Goal: Information Seeking & Learning: Learn about a topic

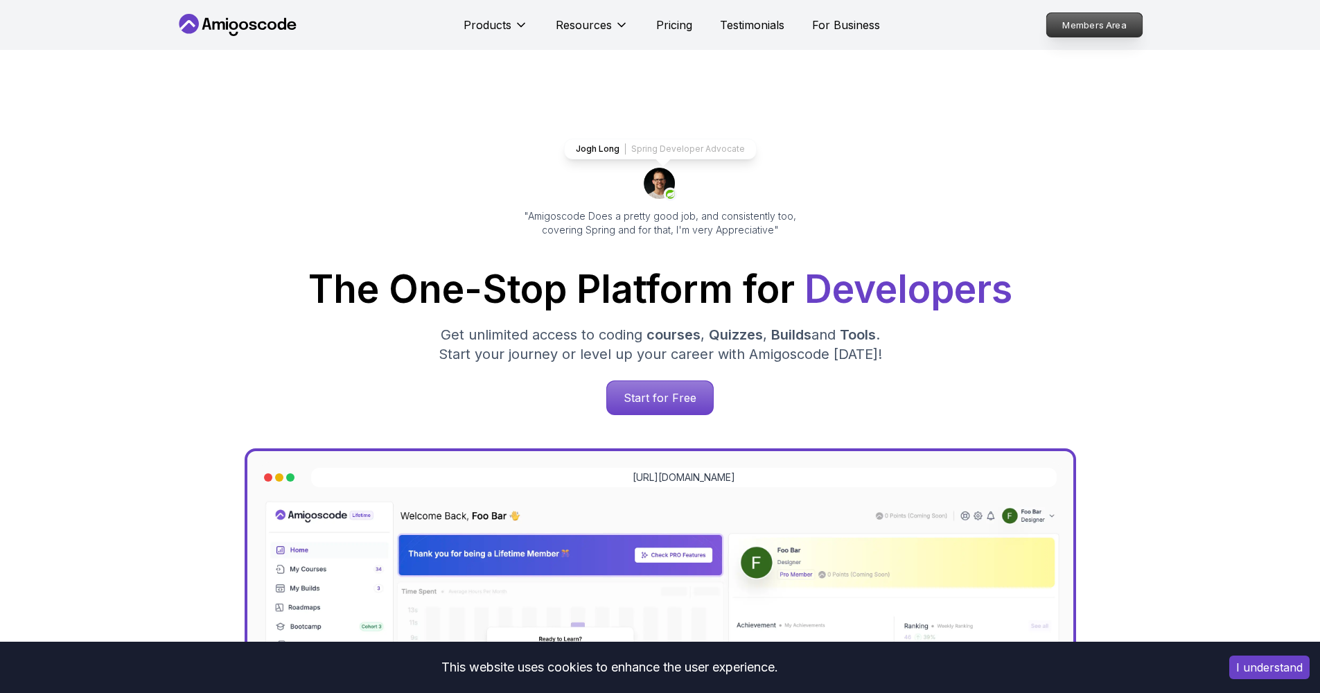
click at [1106, 35] on p "Members Area" at bounding box center [1094, 25] width 96 height 24
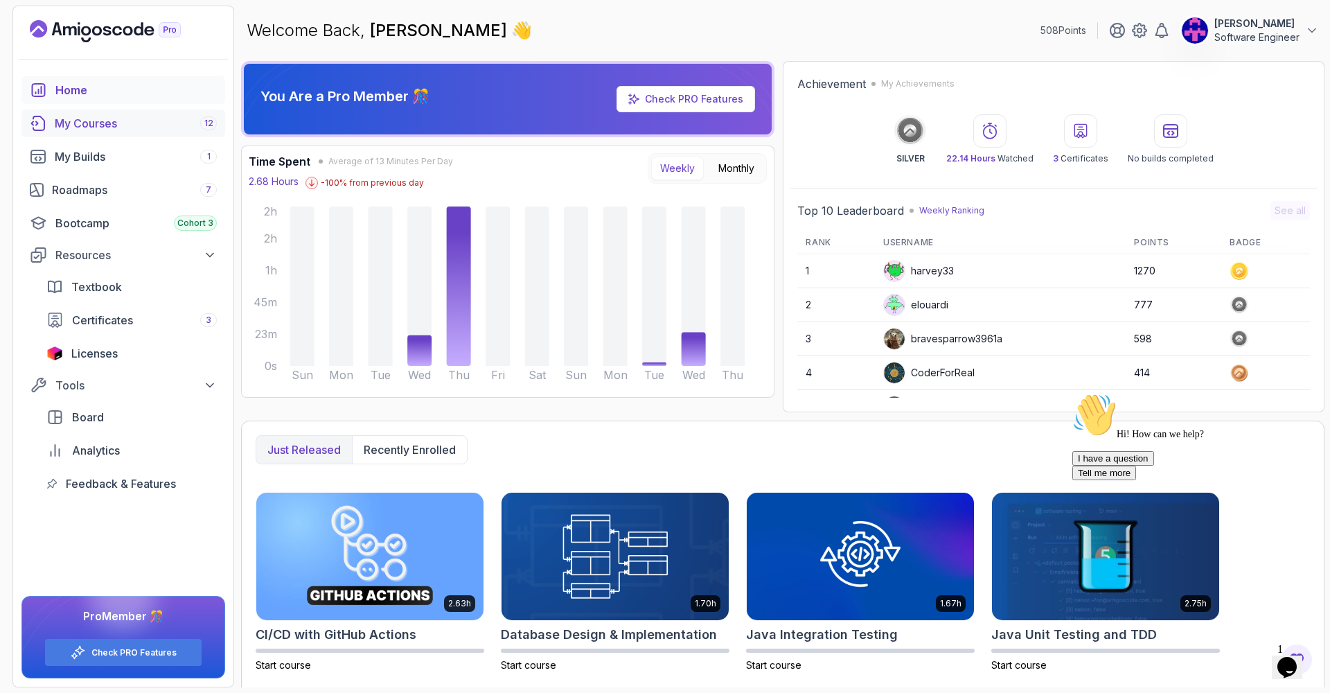
click at [159, 116] on div "My Courses 12" at bounding box center [136, 123] width 162 height 17
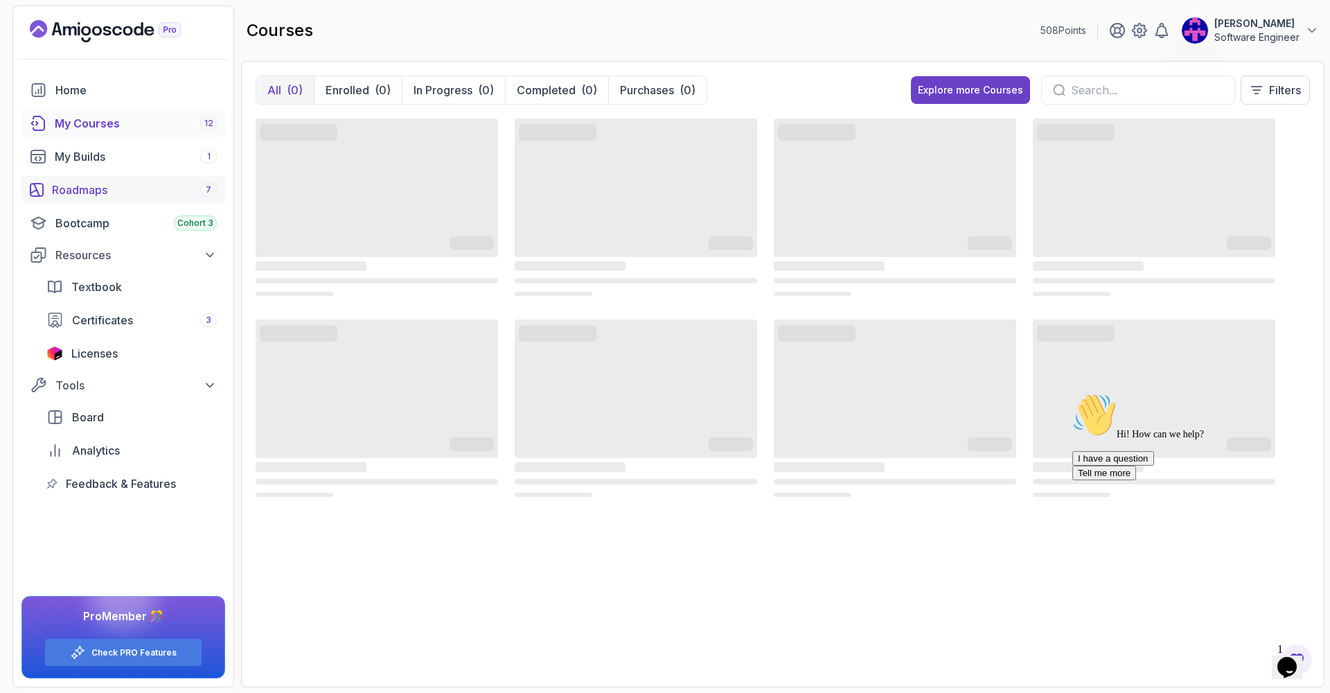
click at [89, 176] on link "Roadmaps 7" at bounding box center [123, 190] width 204 height 28
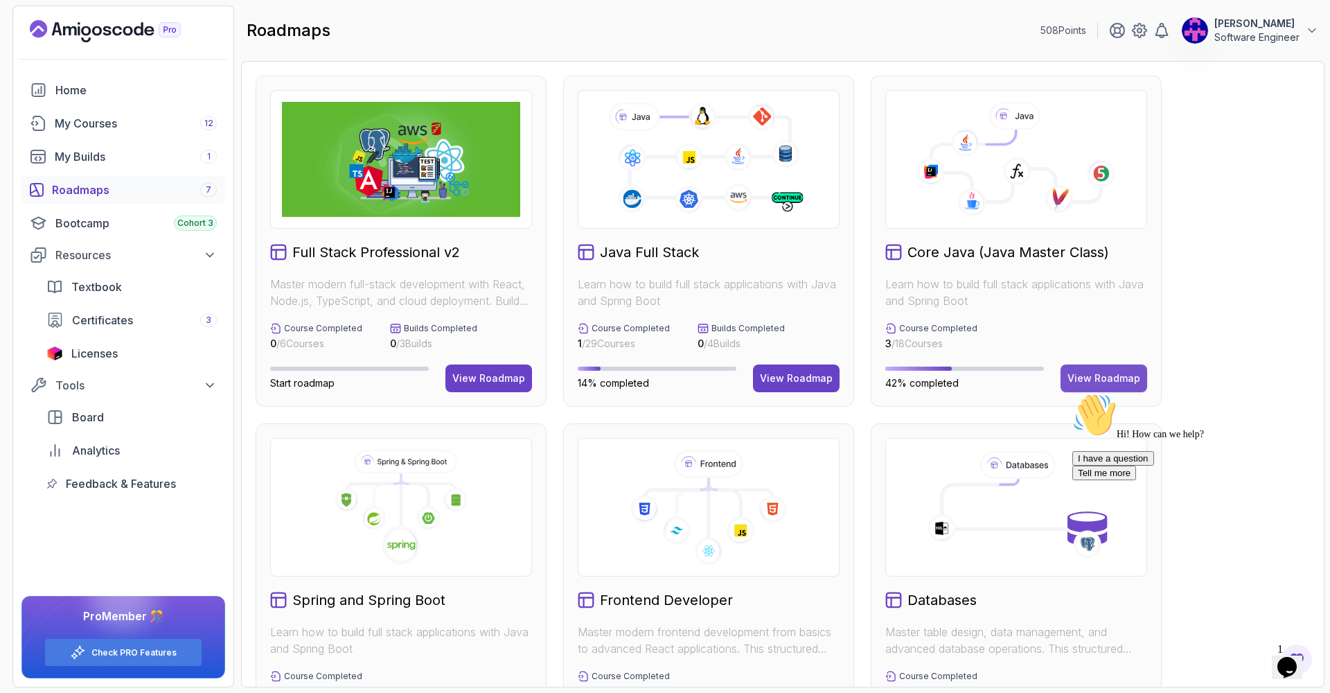
click at [1087, 380] on div "View Roadmap" at bounding box center [1103, 378] width 73 height 14
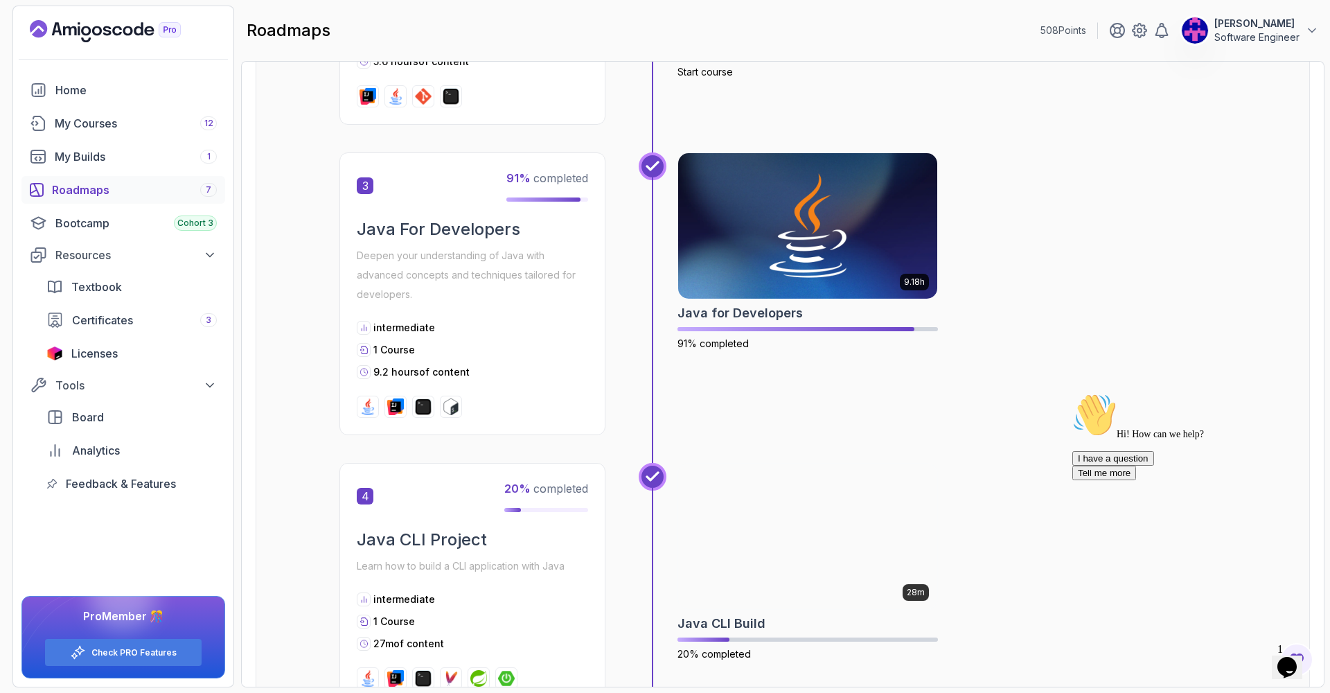
scroll to position [1401, 0]
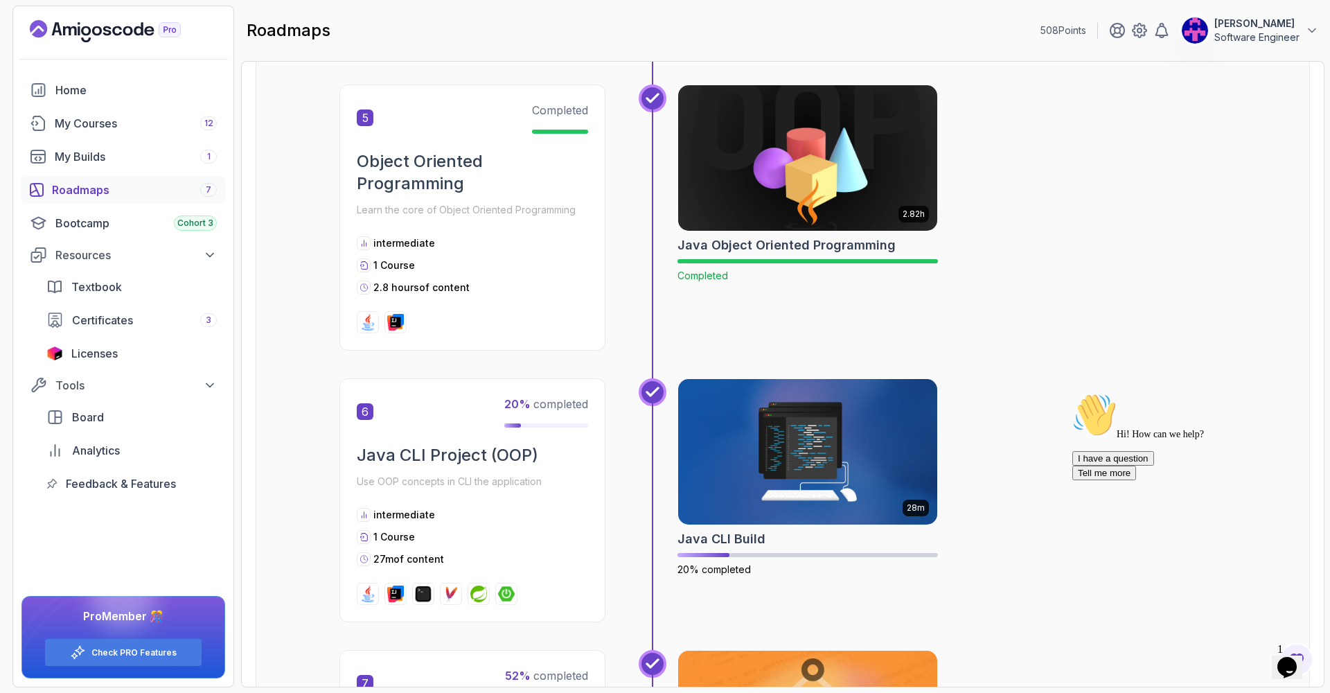
click at [849, 194] on img at bounding box center [808, 158] width 272 height 152
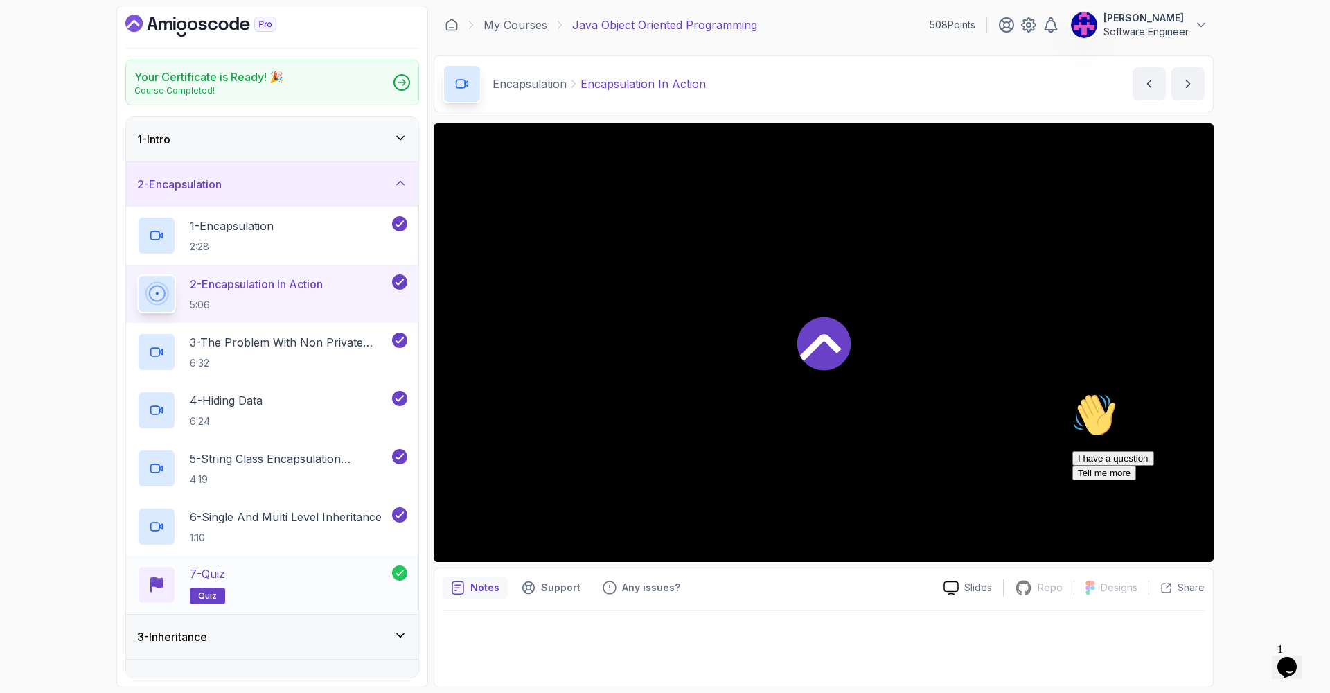
scroll to position [206, 0]
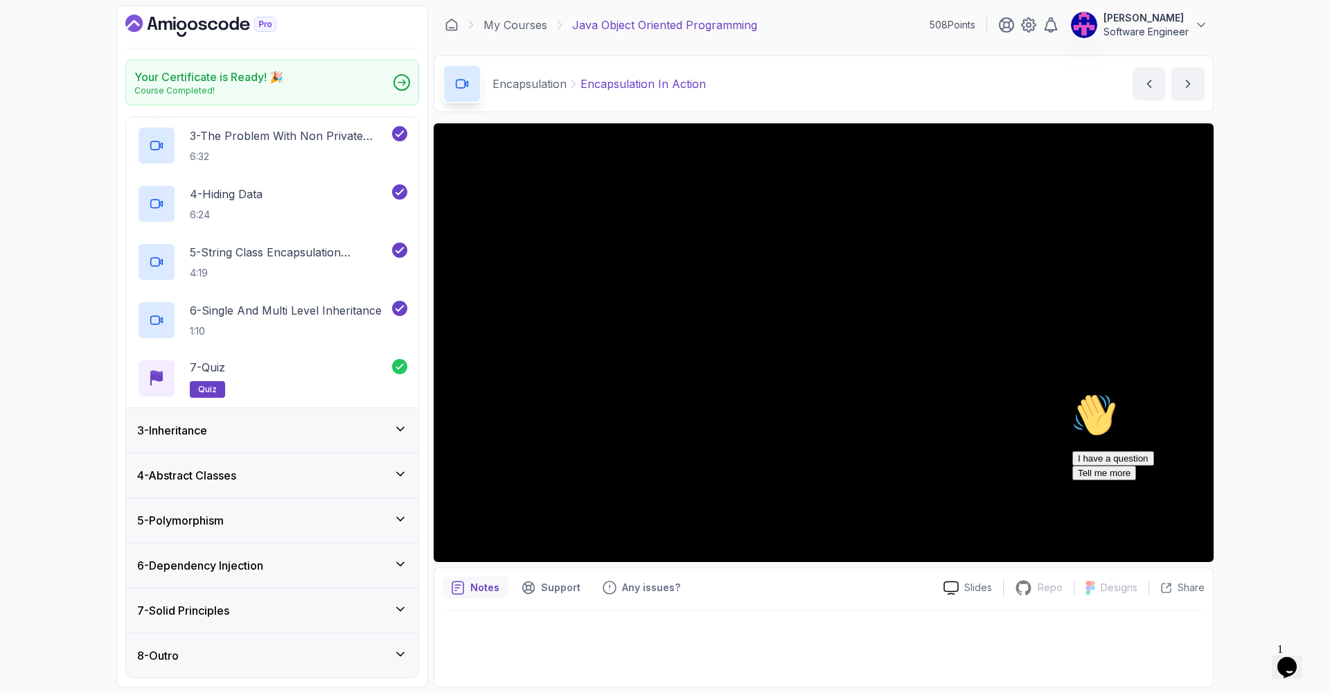
click at [341, 428] on div "3 - Inheritance" at bounding box center [272, 430] width 270 height 17
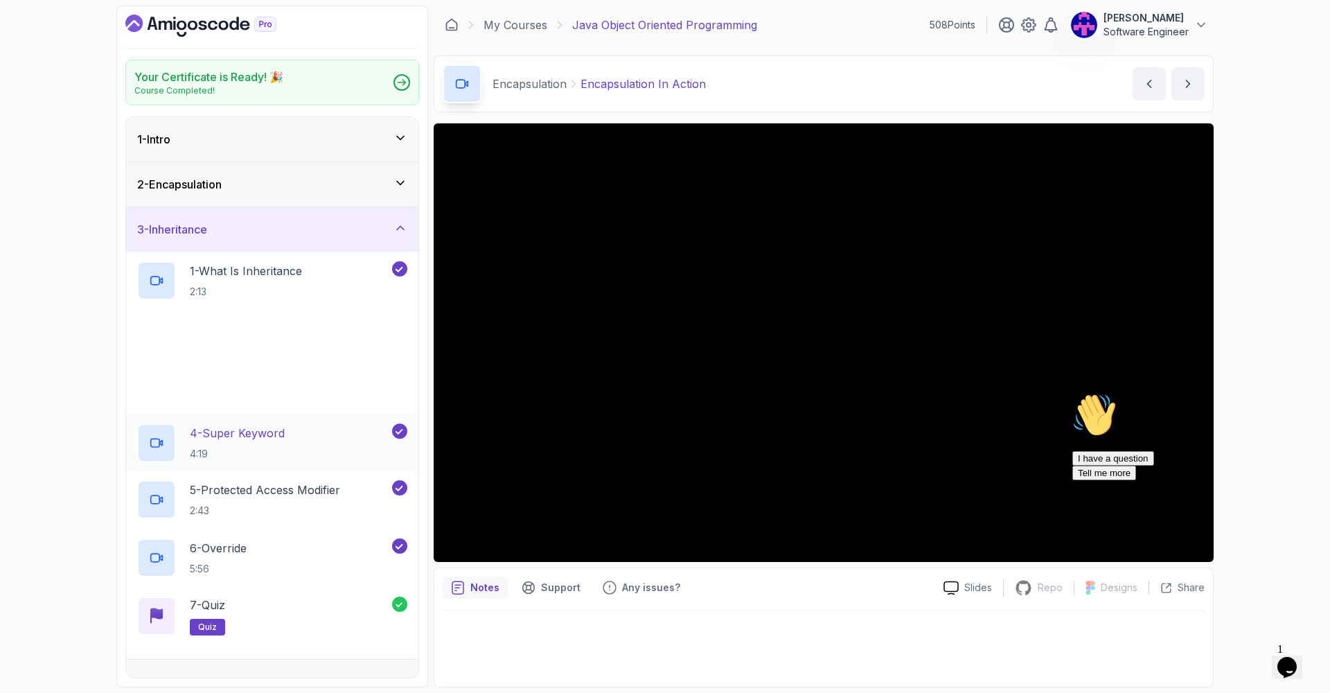
scroll to position [25, 0]
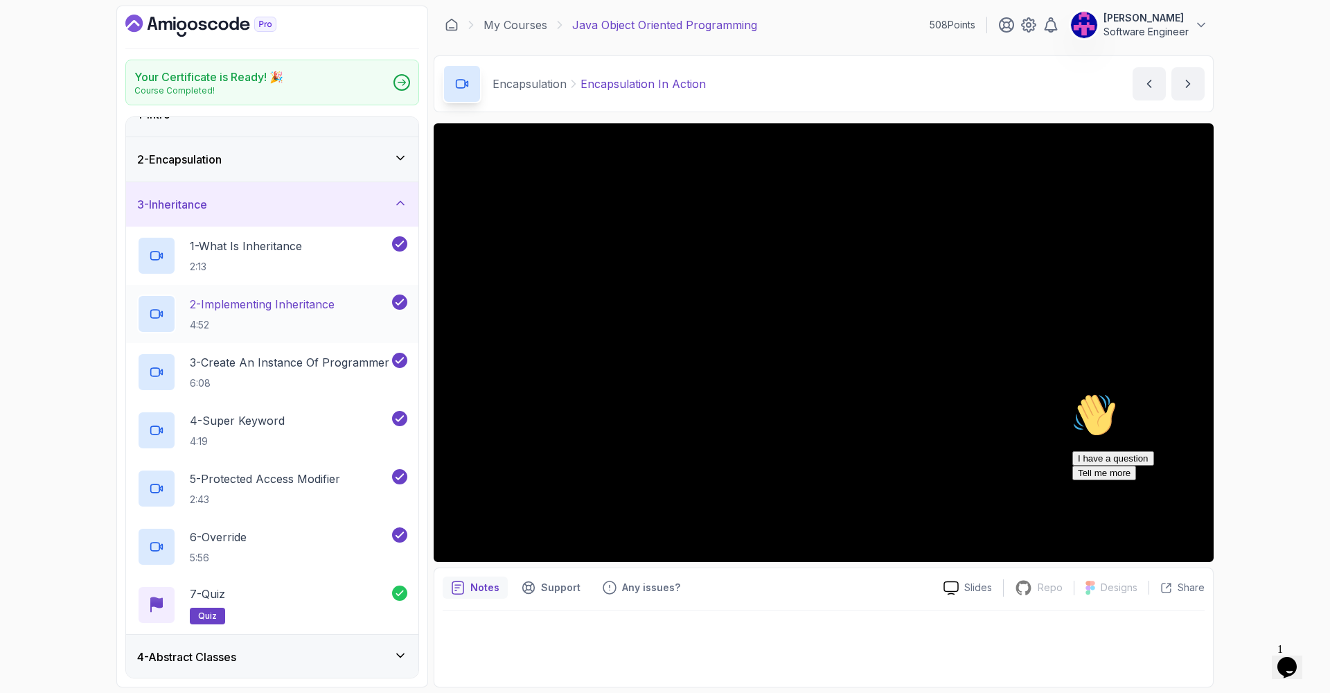
click at [335, 323] on p "4:52" at bounding box center [262, 325] width 145 height 14
click at [290, 421] on div "4 - Super Keyword 4:19" at bounding box center [263, 430] width 252 height 39
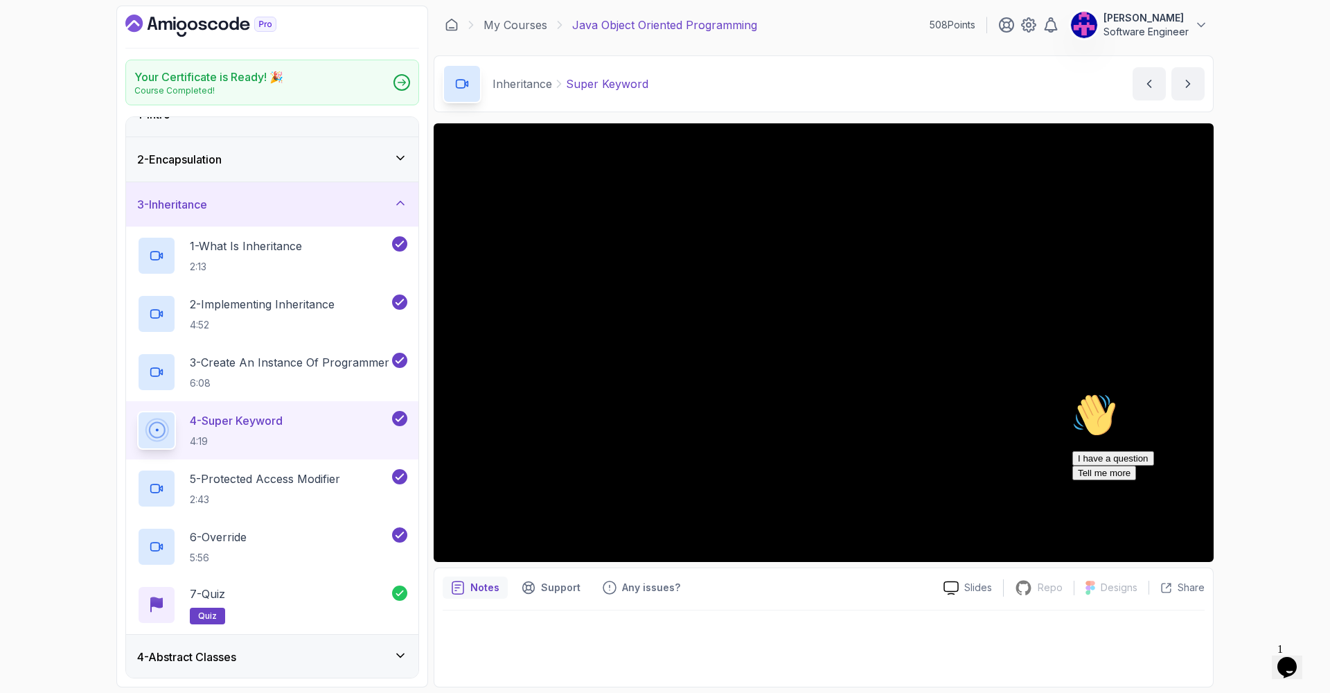
click at [1072, 480] on div "Hi! How can we help? I have a question Tell me more" at bounding box center [1196, 436] width 249 height 87
click at [296, 474] on p "5 - Protected Access Modifier" at bounding box center [265, 478] width 150 height 17
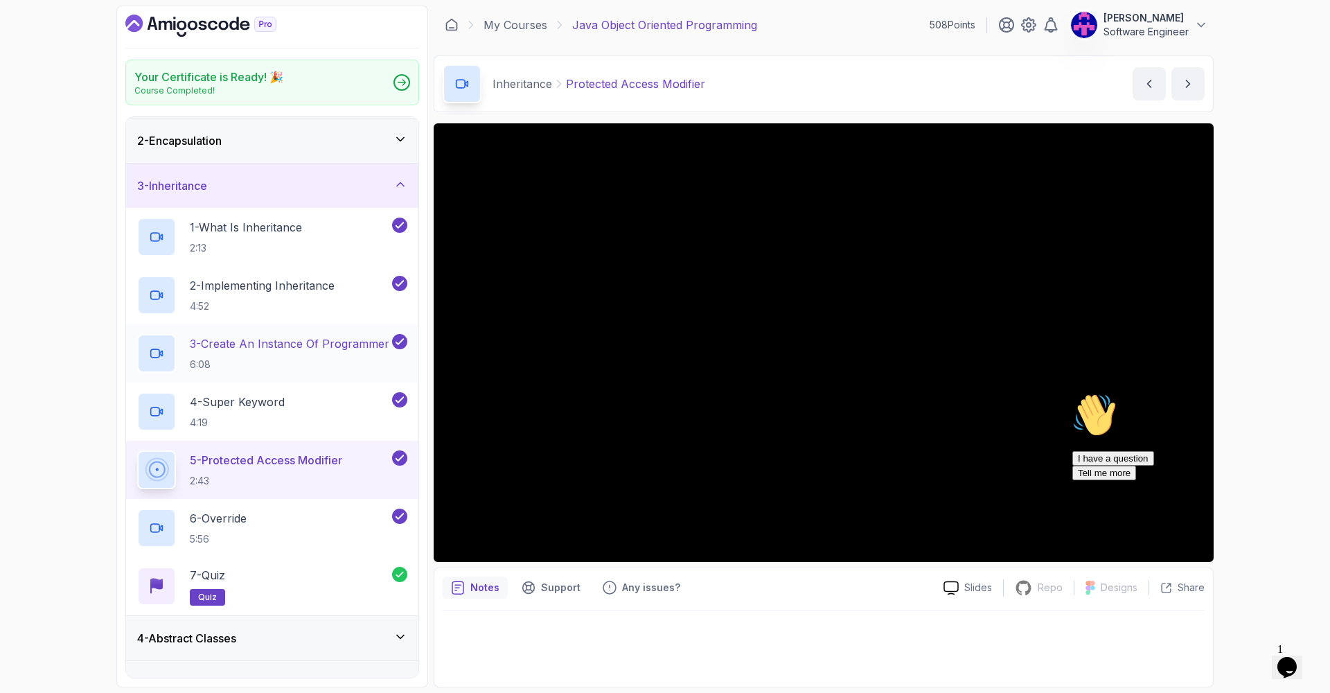
scroll to position [96, 0]
